Goal: Task Accomplishment & Management: Manage account settings

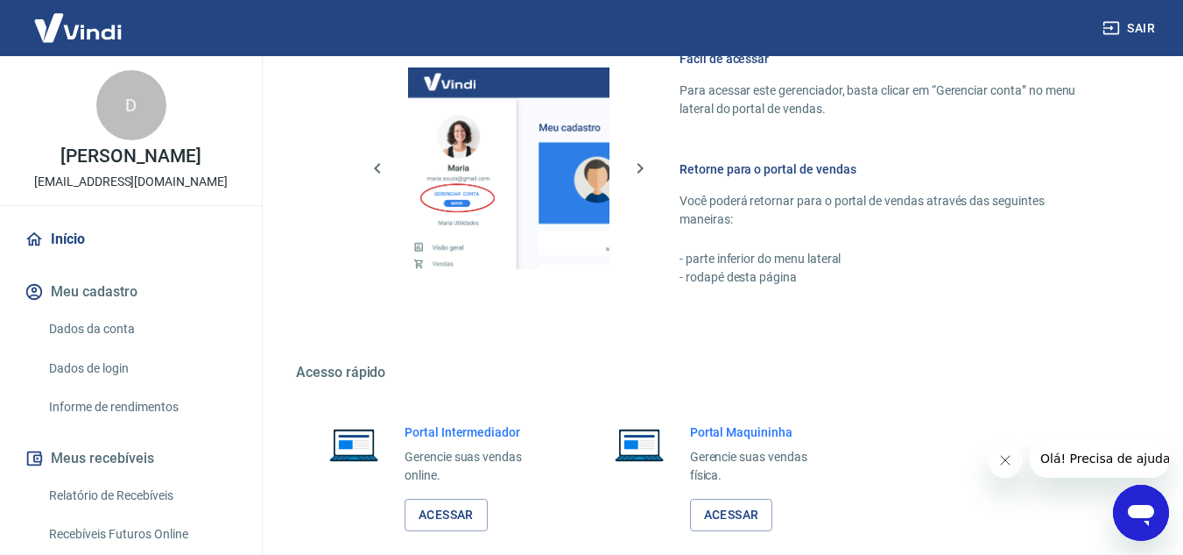
scroll to position [883, 0]
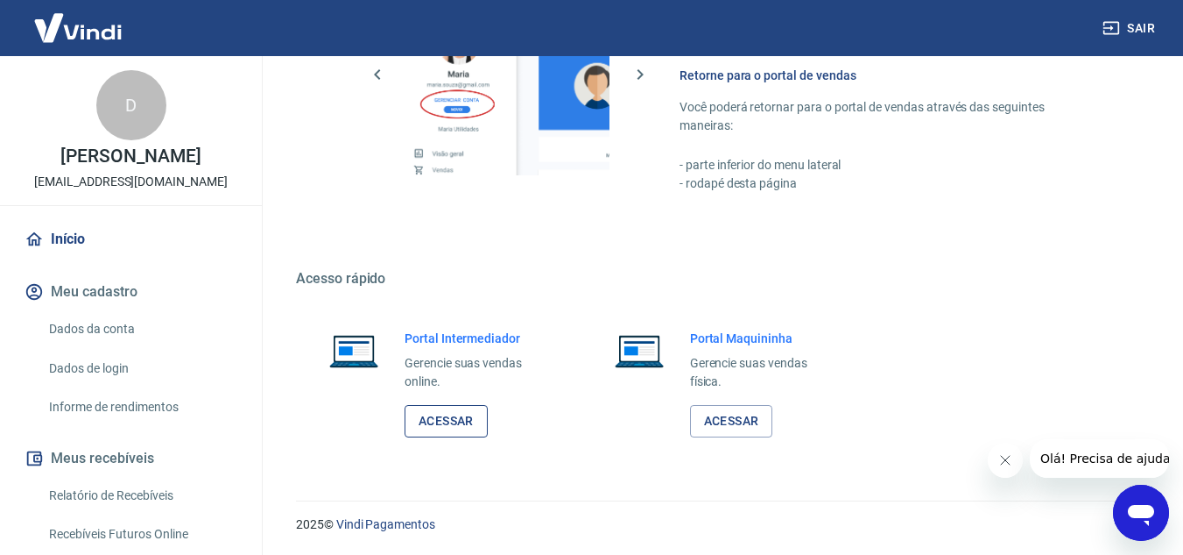
click at [455, 414] on link "Acessar" at bounding box center [446, 421] width 83 height 32
click at [434, 423] on link "Acessar" at bounding box center [446, 421] width 83 height 32
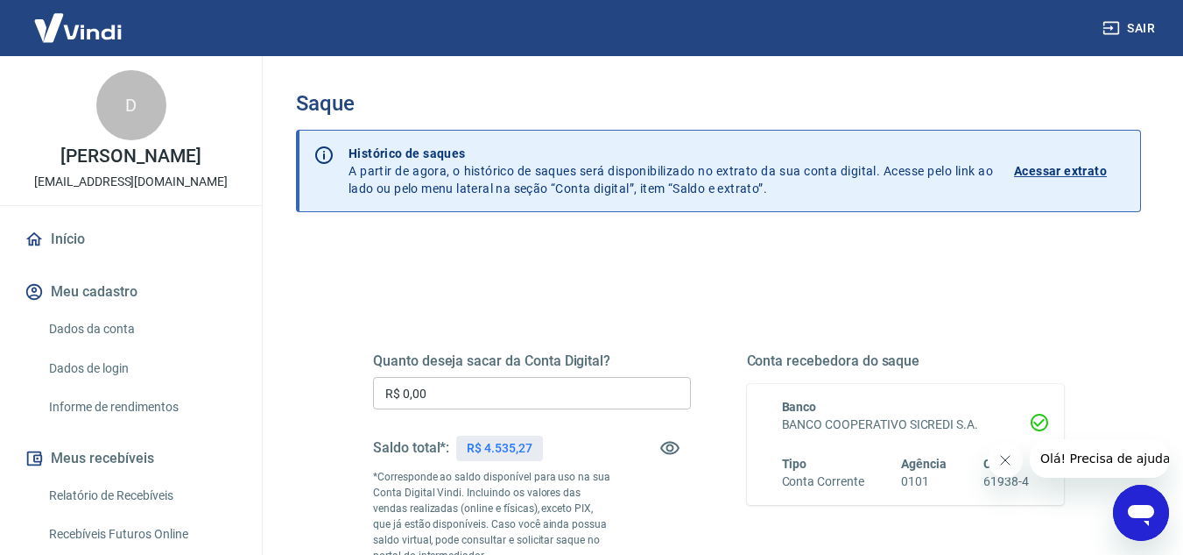
click at [497, 378] on input "R$ 0,00" at bounding box center [532, 393] width 318 height 32
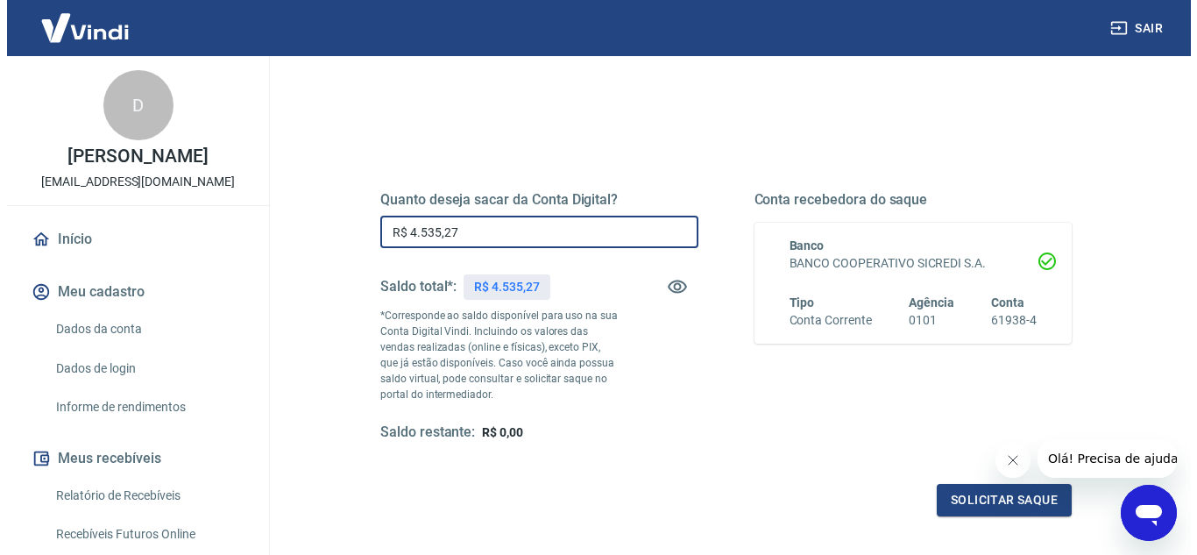
scroll to position [175, 0]
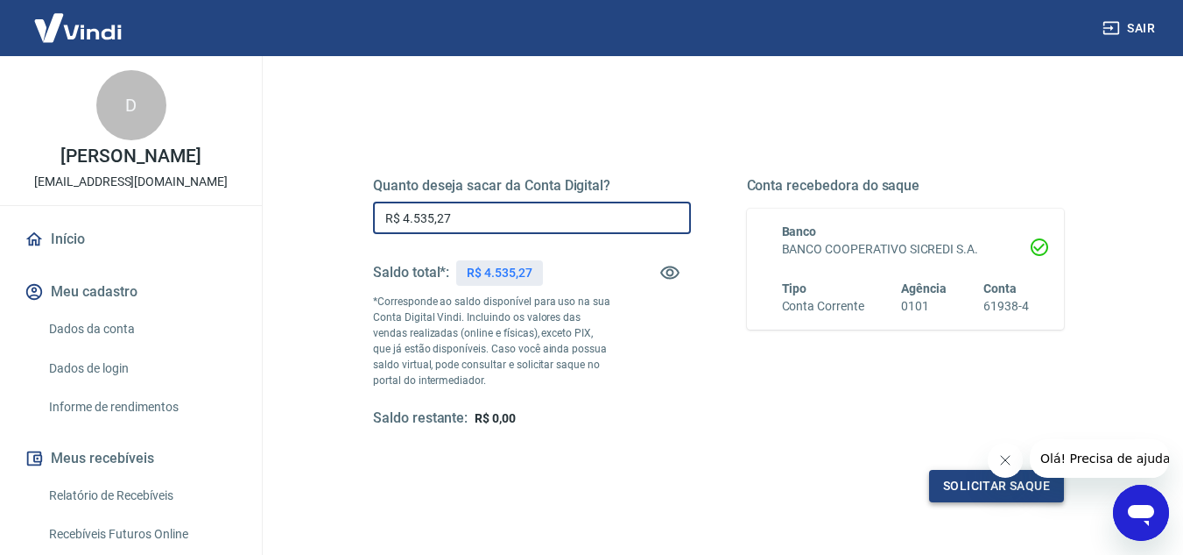
type input "R$ 4.535,27"
click at [986, 492] on button "Solicitar saque" at bounding box center [996, 486] width 135 height 32
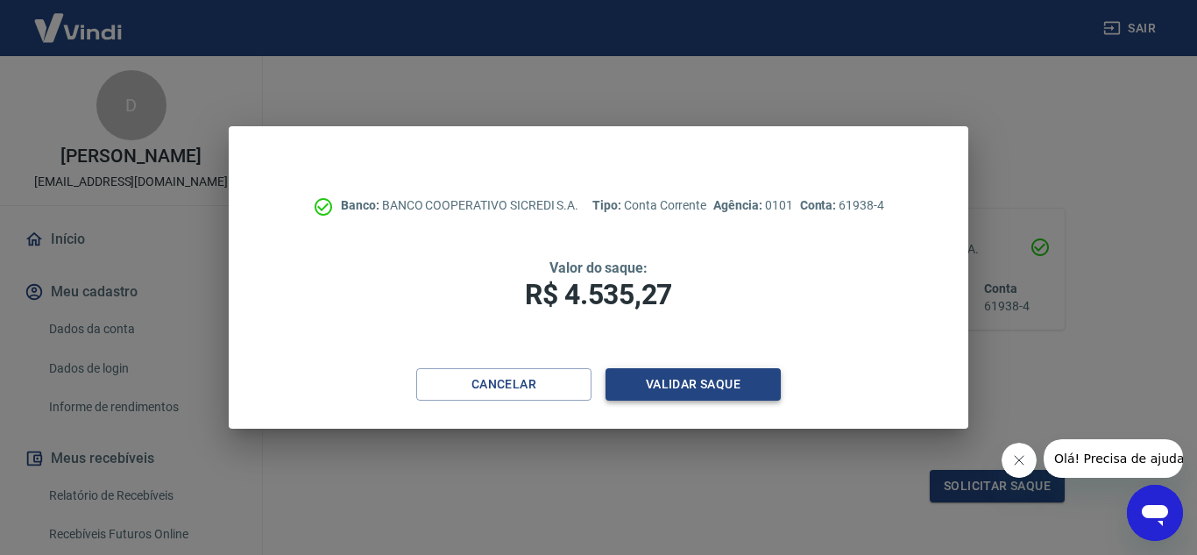
click at [712, 381] on button "Validar saque" at bounding box center [692, 384] width 175 height 32
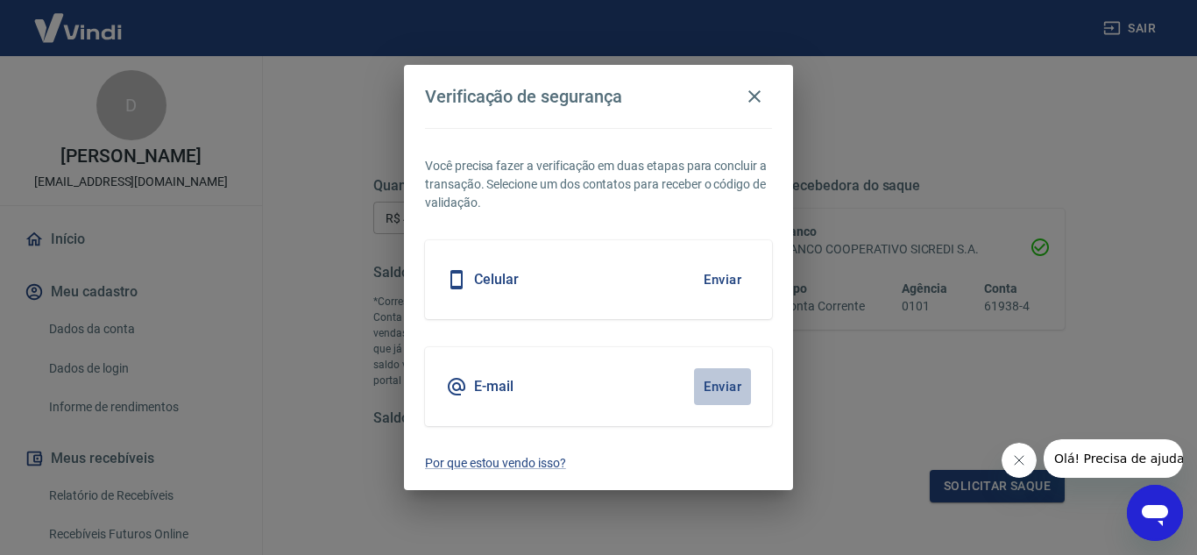
click at [724, 384] on button "Enviar" at bounding box center [722, 386] width 57 height 37
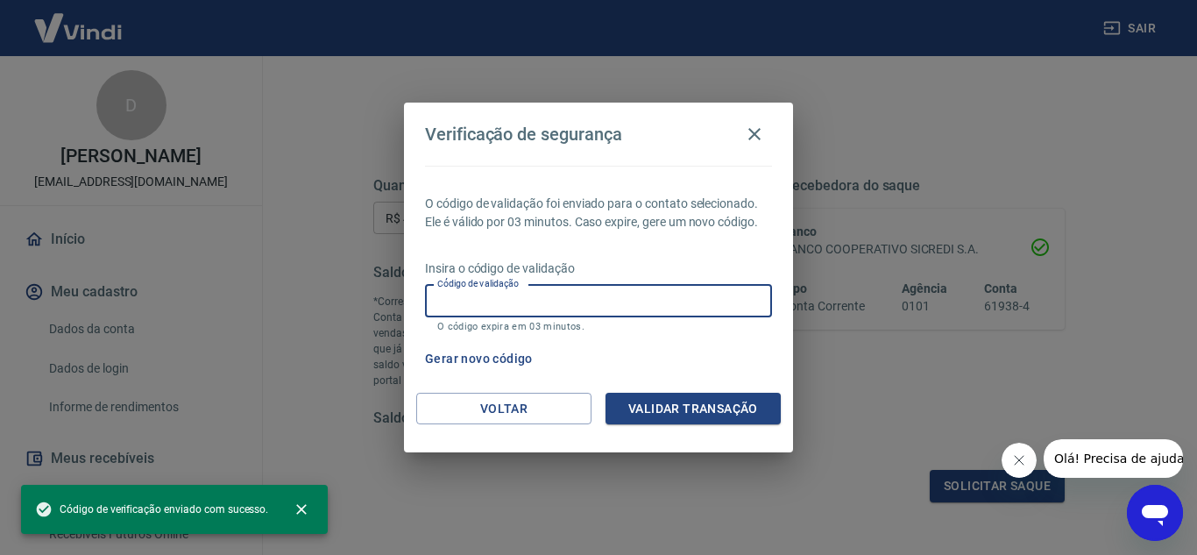
click at [625, 300] on input "Código de validação" at bounding box center [598, 301] width 347 height 32
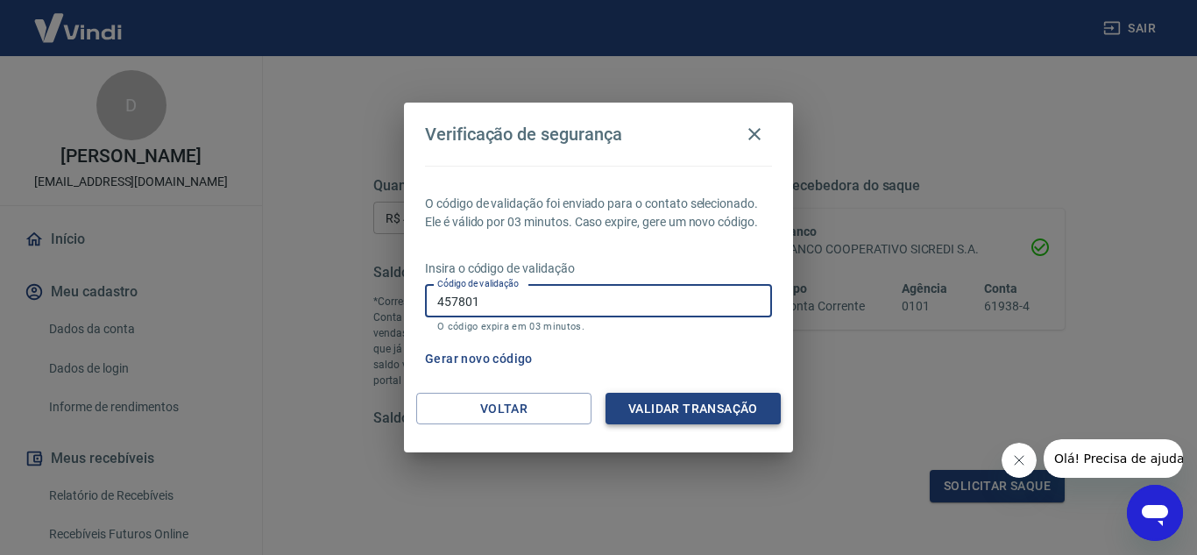
type input "457801"
click at [623, 400] on button "Validar transação" at bounding box center [692, 408] width 175 height 32
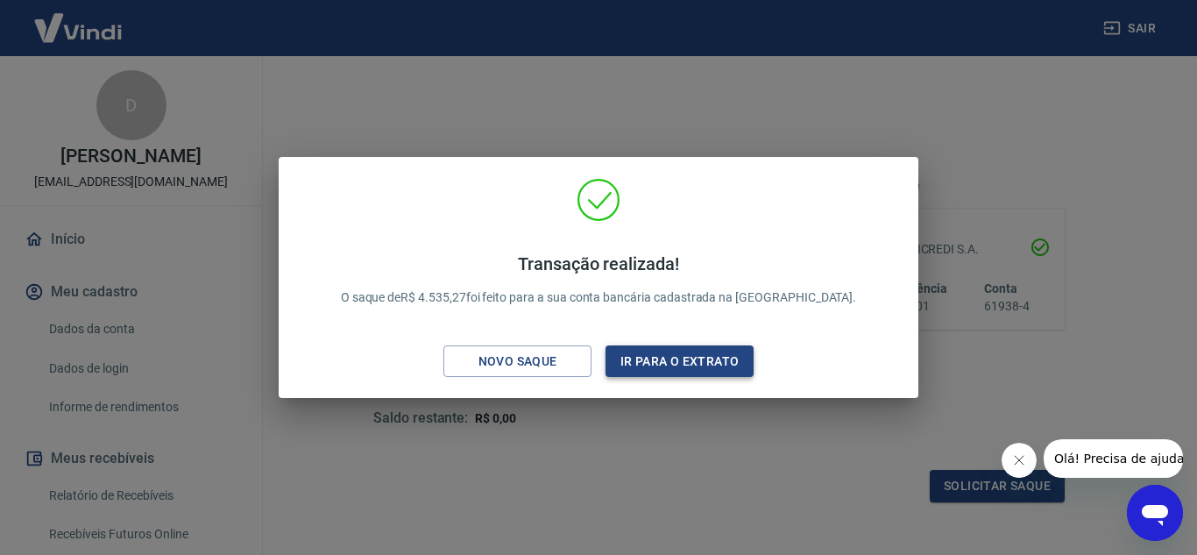
click at [679, 354] on button "Ir para o extrato" at bounding box center [679, 361] width 148 height 32
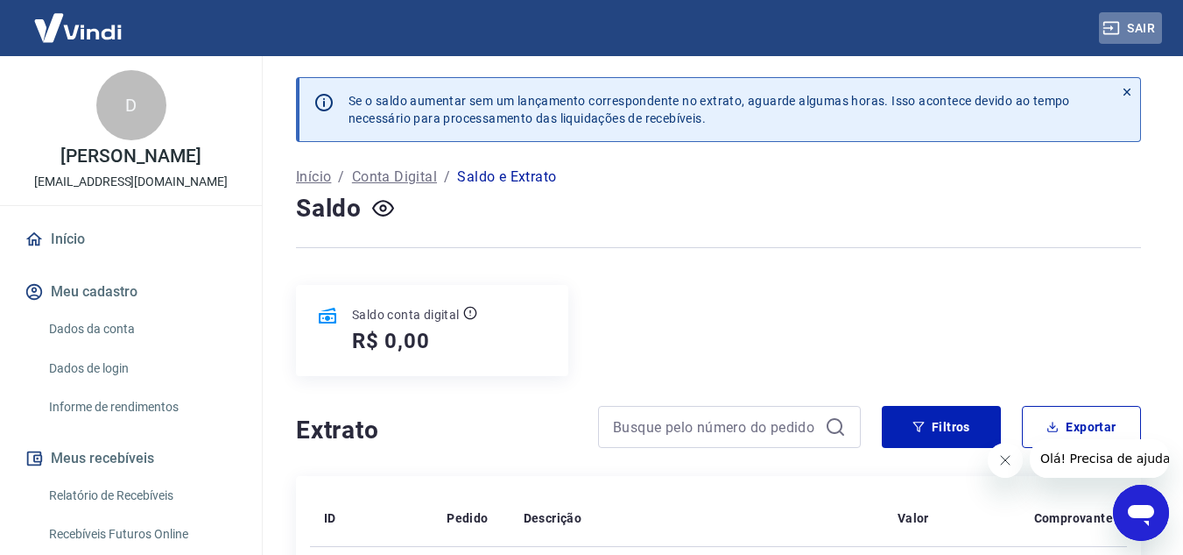
click at [1143, 26] on button "Sair" at bounding box center [1130, 28] width 63 height 32
